Goal: Task Accomplishment & Management: Manage account settings

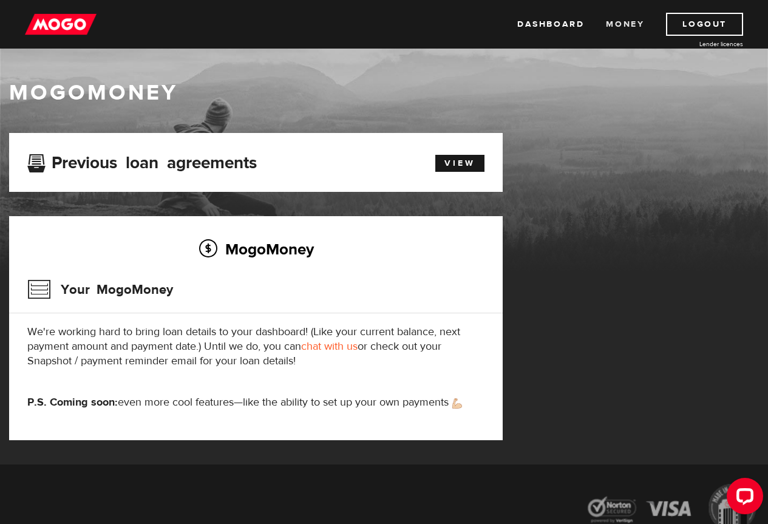
click at [626, 24] on link "Money" at bounding box center [625, 24] width 38 height 23
click at [548, 25] on link "Dashboard" at bounding box center [550, 24] width 67 height 23
click at [460, 407] on img at bounding box center [457, 403] width 10 height 10
click at [452, 162] on link "View" at bounding box center [459, 163] width 49 height 17
click at [711, 22] on link "Logout" at bounding box center [704, 24] width 77 height 23
